Goal: Task Accomplishment & Management: Manage account settings

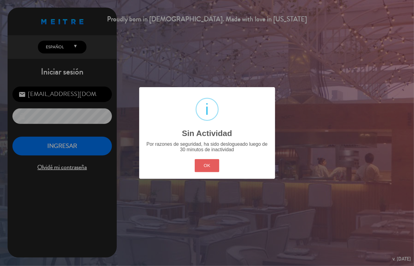
click at [209, 166] on button "OK" at bounding box center [207, 165] width 25 height 13
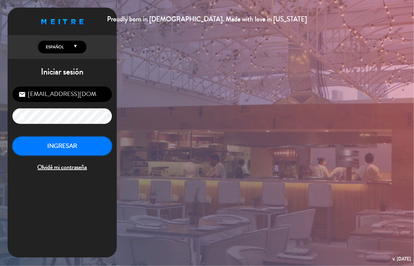
click at [64, 145] on button "INGRESAR" at bounding box center [61, 145] width 99 height 19
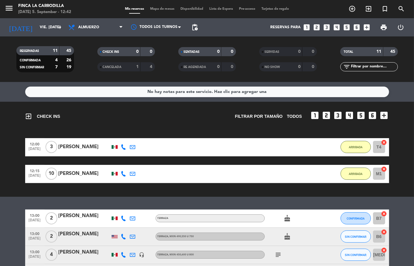
scroll to position [81, 0]
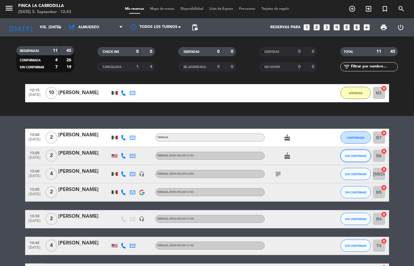
click at [347, 154] on span "SIN CONFIRMAR" at bounding box center [356, 155] width 22 height 3
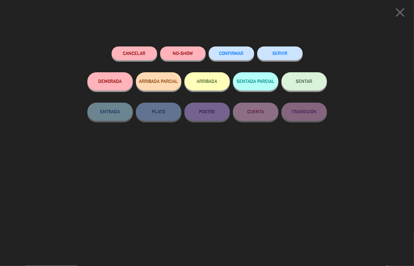
click at [204, 83] on button "ARRIBADA" at bounding box center [206, 81] width 45 height 18
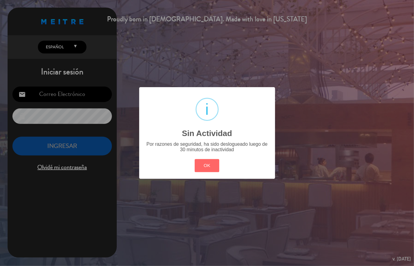
type input "[EMAIL_ADDRESS][DOMAIN_NAME]"
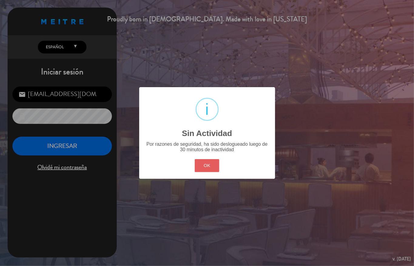
click at [216, 165] on button "OK" at bounding box center [207, 165] width 25 height 13
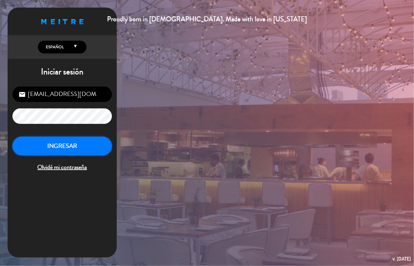
click at [80, 147] on button "INGRESAR" at bounding box center [61, 145] width 99 height 19
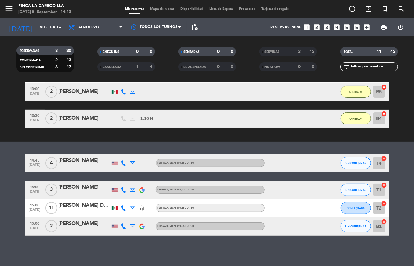
scroll to position [91, 0]
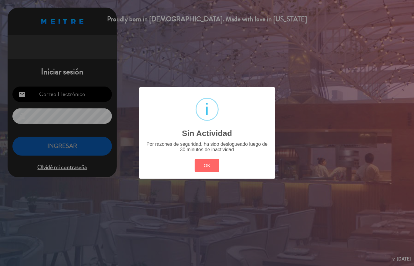
type input "[EMAIL_ADDRESS][DOMAIN_NAME]"
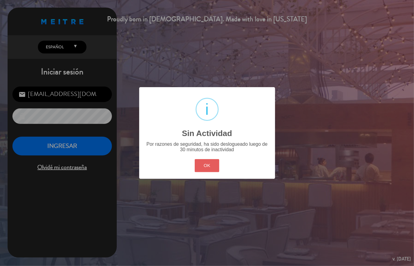
click at [201, 169] on button "OK" at bounding box center [207, 165] width 25 height 13
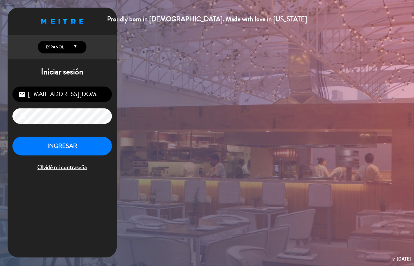
click at [56, 135] on div "[EMAIL_ADDRESS][DOMAIN_NAME] email lock INGRESAR Olvidé mi contraseña" at bounding box center [62, 130] width 109 height 96
click at [62, 144] on button "INGRESAR" at bounding box center [61, 145] width 99 height 19
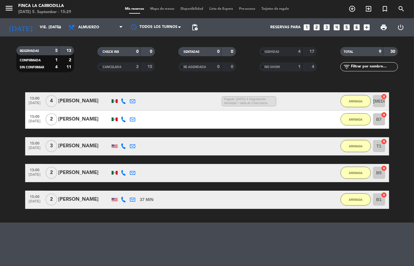
scroll to position [45, 0]
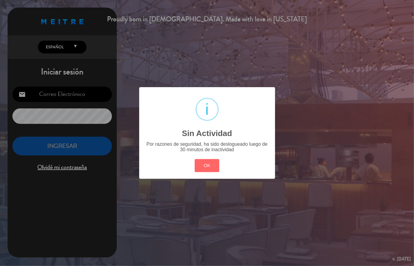
type input "[EMAIL_ADDRESS][DOMAIN_NAME]"
